Goal: Find contact information: Find contact information

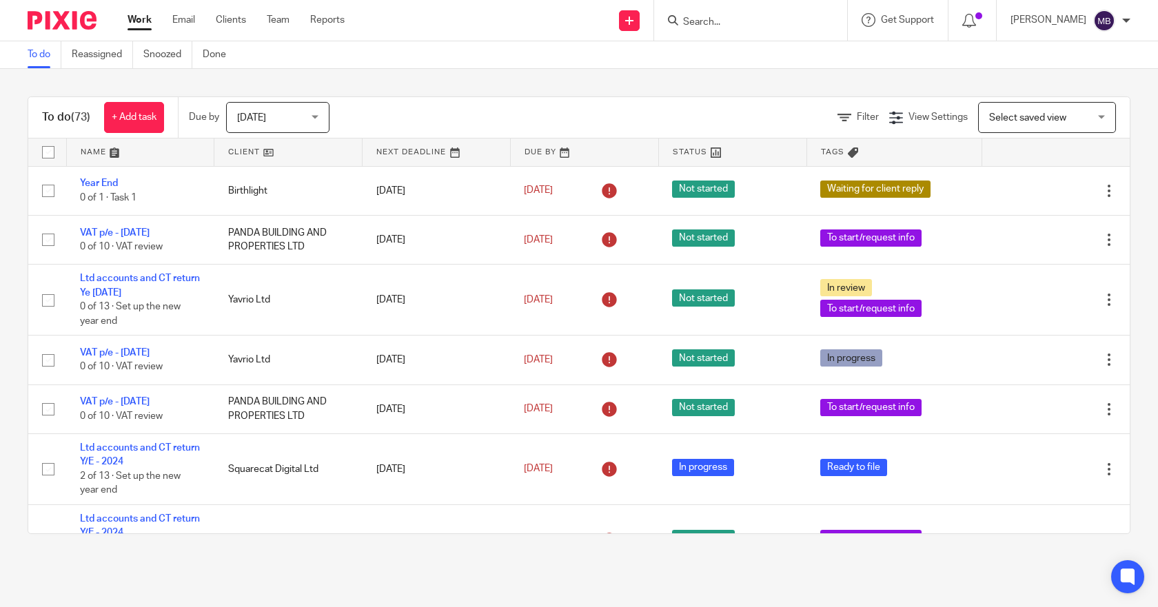
click at [772, 22] on input "Search" at bounding box center [744, 23] width 124 height 12
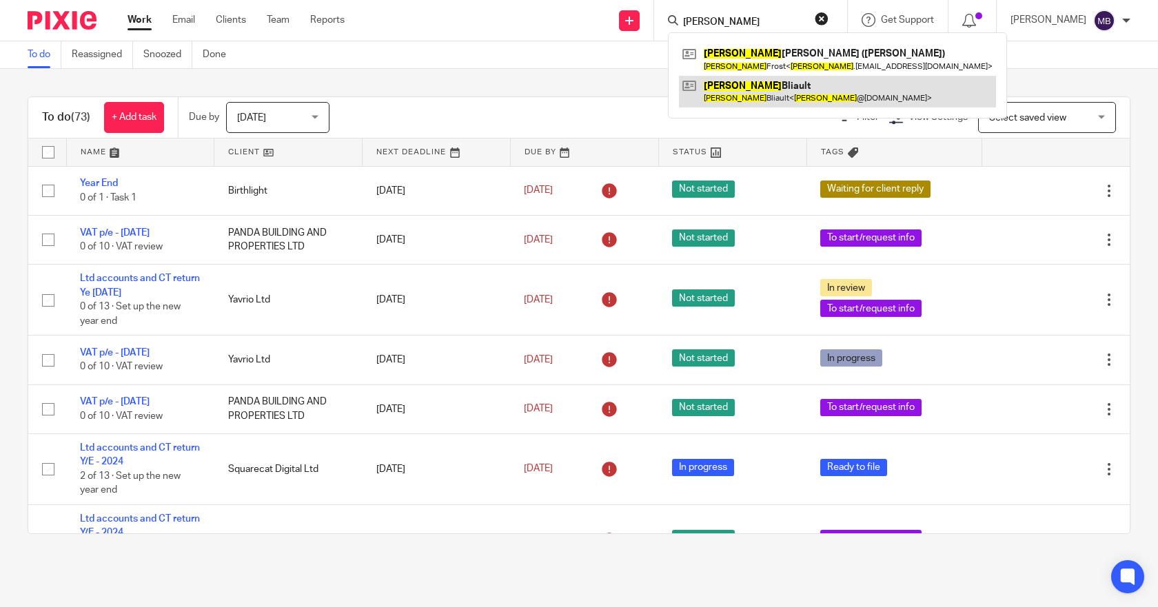
type input "[PERSON_NAME]"
click at [791, 85] on link at bounding box center [837, 92] width 317 height 32
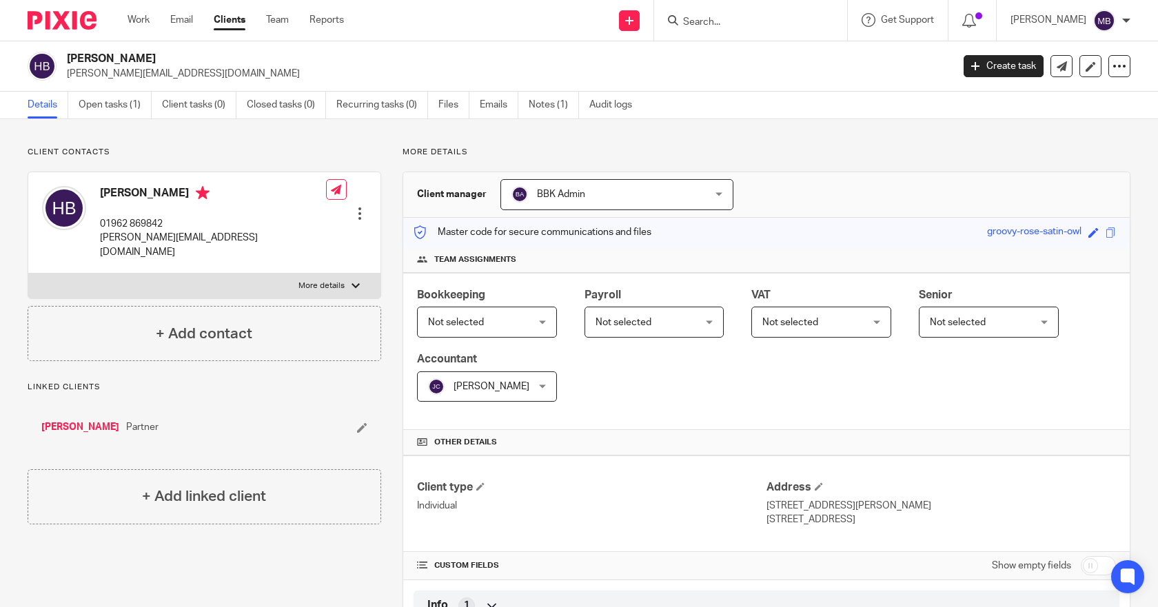
scroll to position [69, 0]
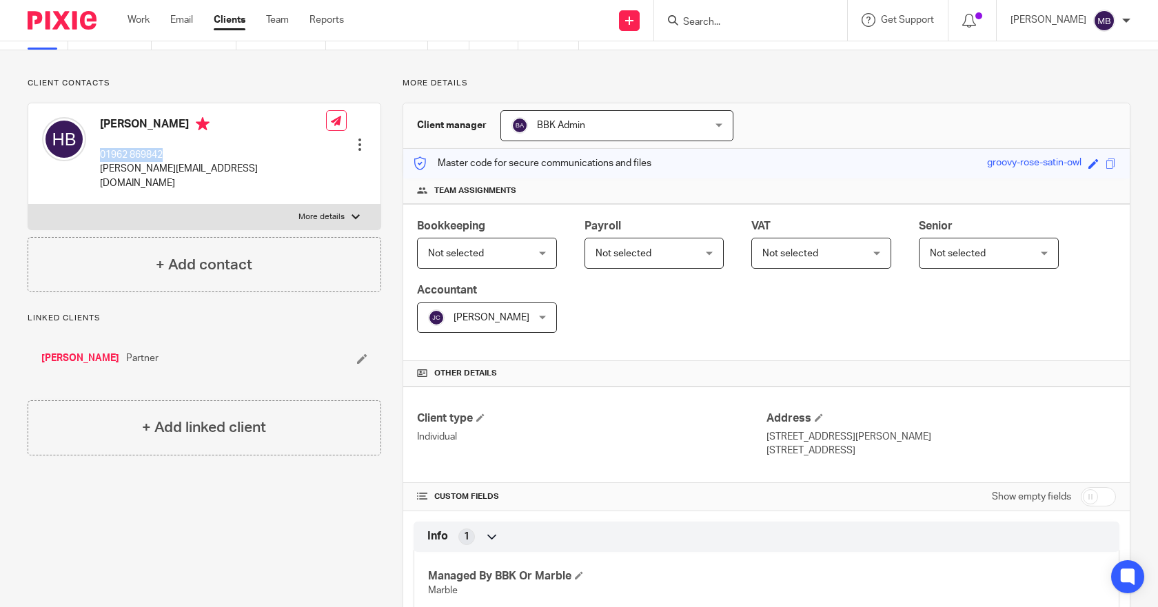
drag, startPoint x: 165, startPoint y: 154, endPoint x: 98, endPoint y: 154, distance: 66.9
click at [98, 154] on div "Helen Bliault 01962 869842 helen@fastferryinfo.com" at bounding box center [184, 153] width 284 height 87
copy p "01962 869842"
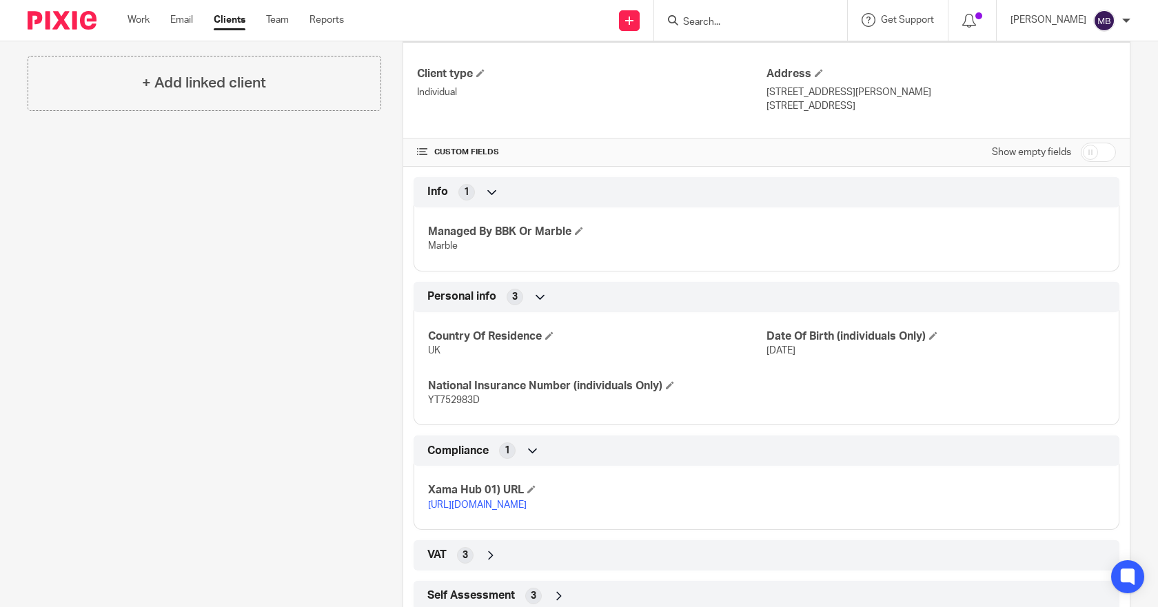
scroll to position [471, 0]
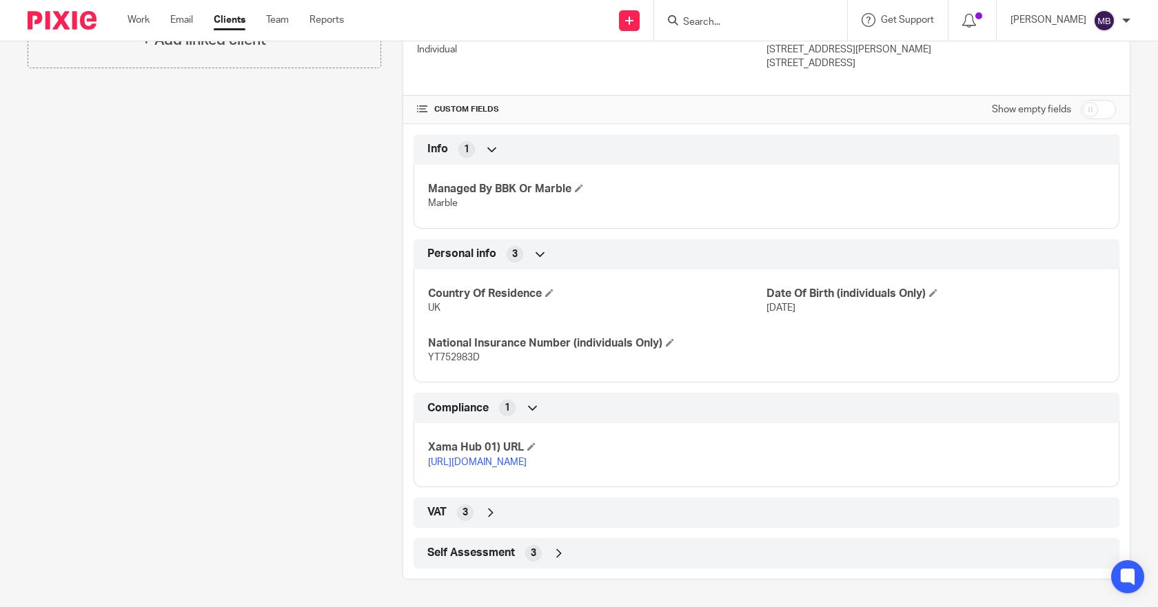
drag, startPoint x: 534, startPoint y: 551, endPoint x: 542, endPoint y: 547, distance: 9.9
click at [534, 551] on div "3" at bounding box center [533, 553] width 17 height 17
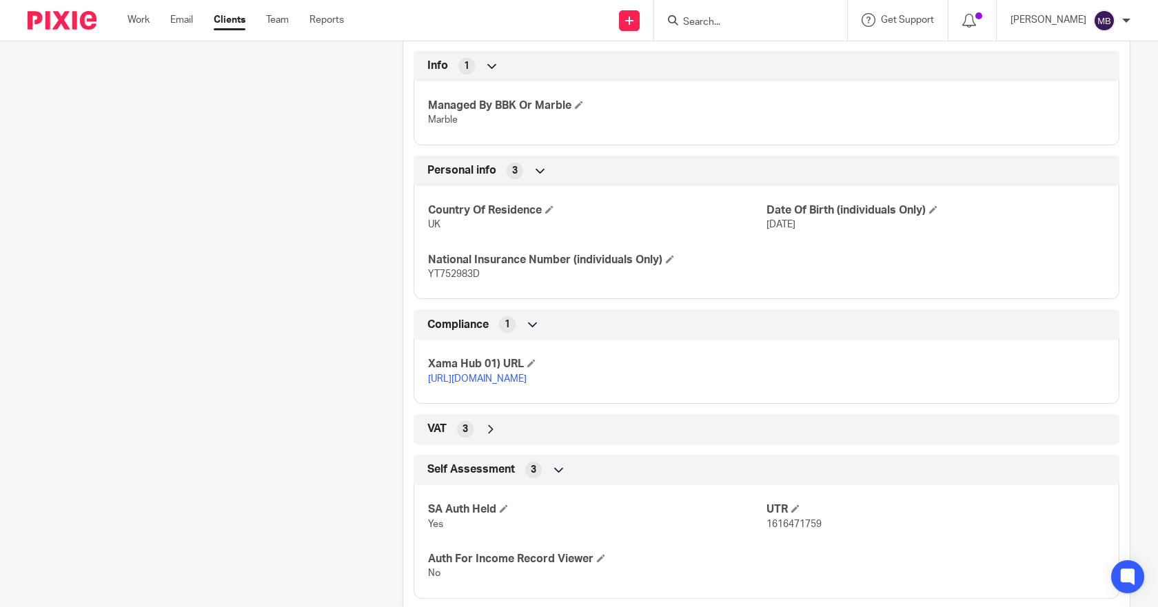
scroll to position [515, 0]
